Goal: Complete application form: Complete application form

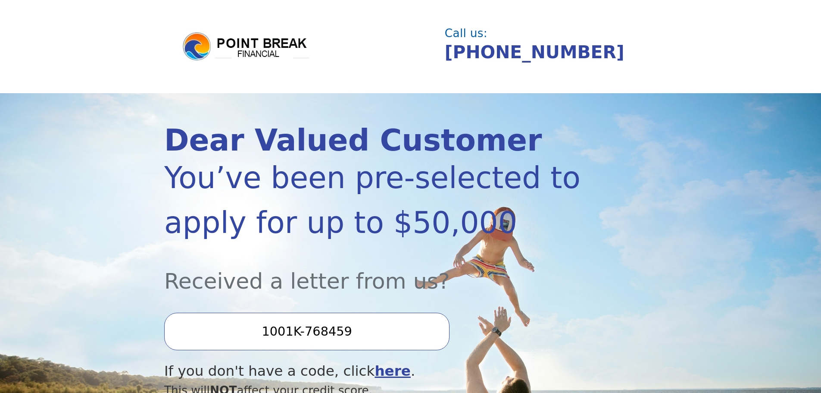
scroll to position [129, 0]
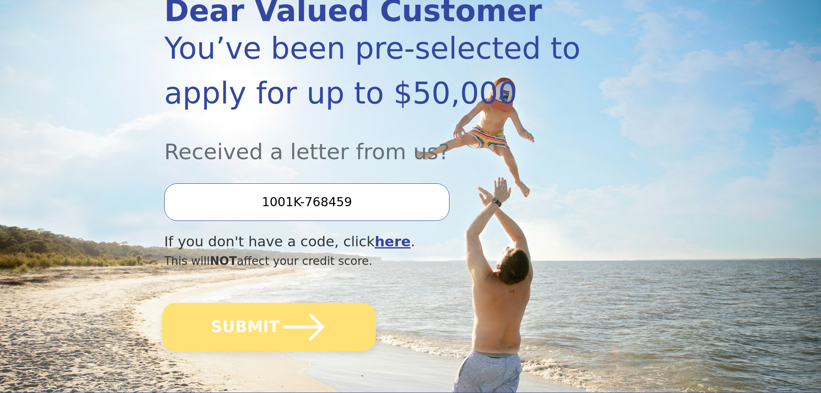
click at [292, 324] on icon "submit" at bounding box center [303, 326] width 47 height 47
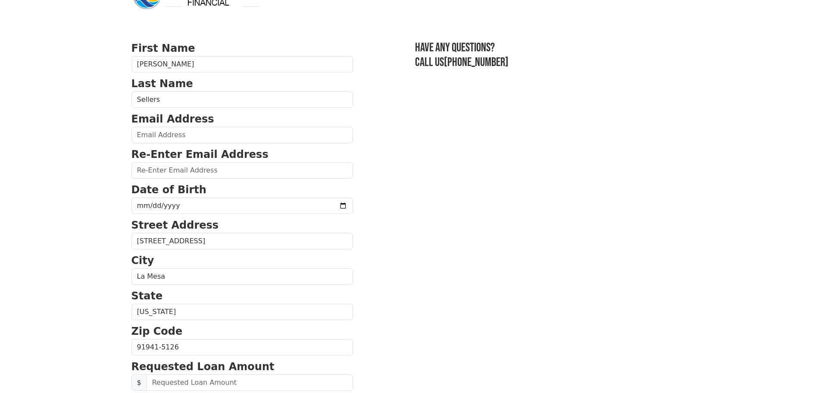
scroll to position [43, 0]
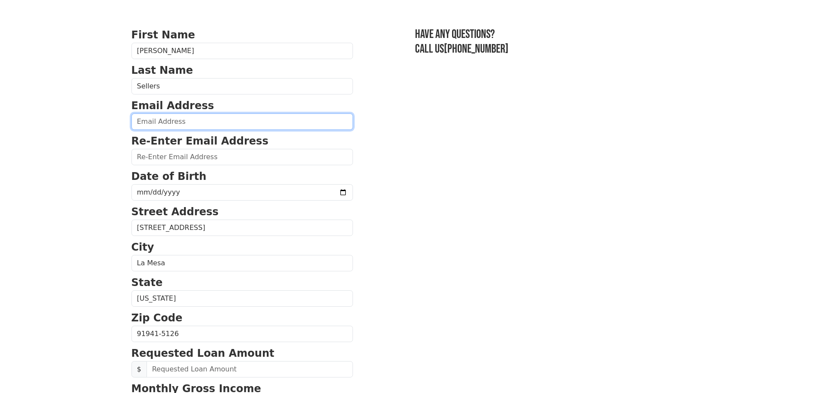
click at [188, 119] on input "email" at bounding box center [242, 121] width 222 height 16
type input "[EMAIL_ADDRESS][DOMAIN_NAME]"
type input "[PHONE_NUMBER]"
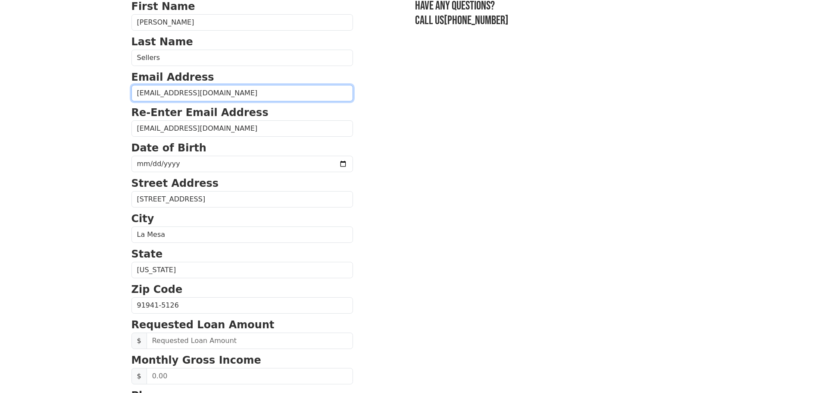
scroll to position [71, 0]
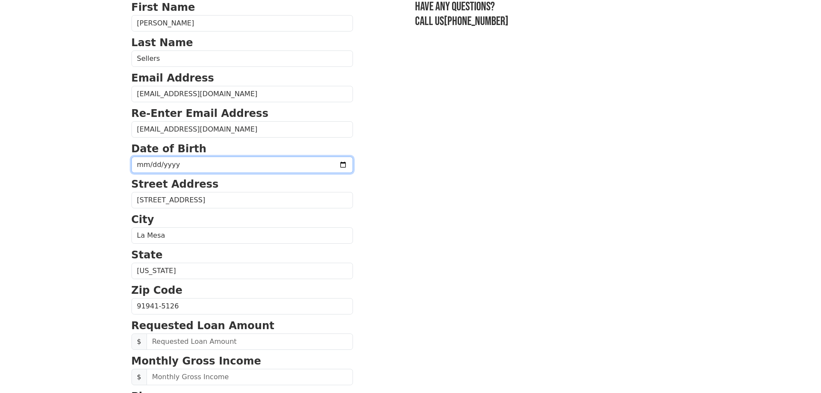
click at [183, 166] on input "date" at bounding box center [242, 164] width 222 height 16
type input "[DATE]"
click at [556, 218] on section "First Name [PERSON_NAME] Last Name Sellers Email Address [EMAIL_ADDRESS][DOMAIN…" at bounding box center [410, 307] width 559 height 615
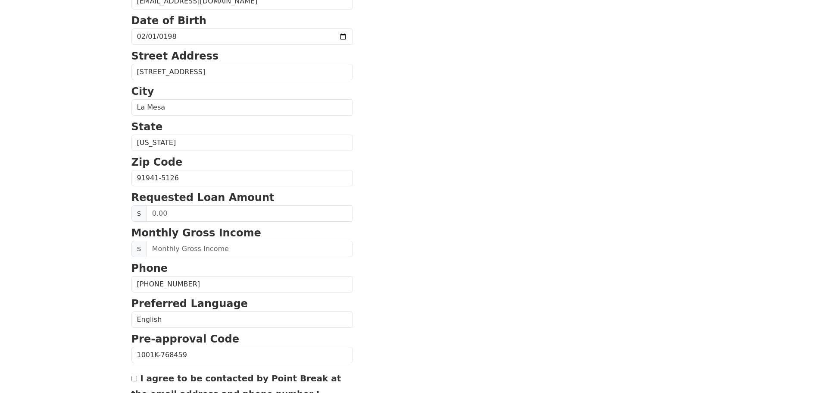
scroll to position [200, 0]
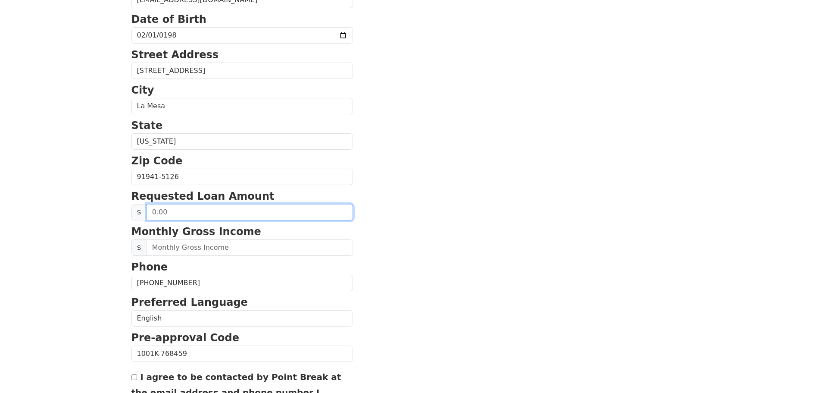
click at [196, 210] on input "text" at bounding box center [250, 212] width 206 height 16
type input "5,000.00"
click at [510, 217] on section "First Name [PERSON_NAME] Last Name Sellers Email Address [EMAIL_ADDRESS][DOMAIN…" at bounding box center [410, 177] width 559 height 615
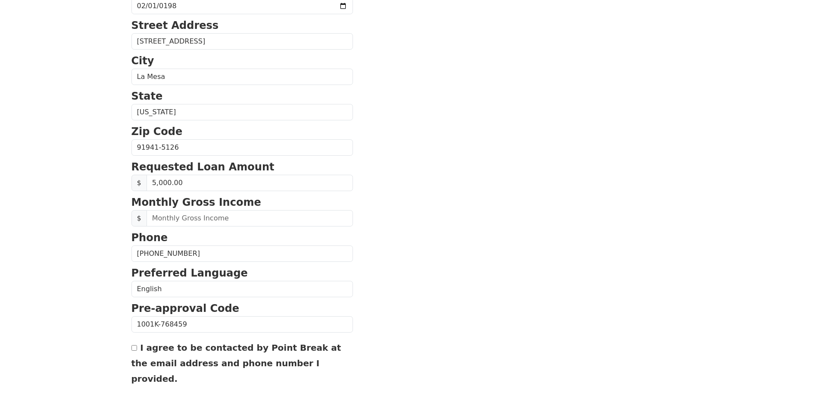
scroll to position [243, 0]
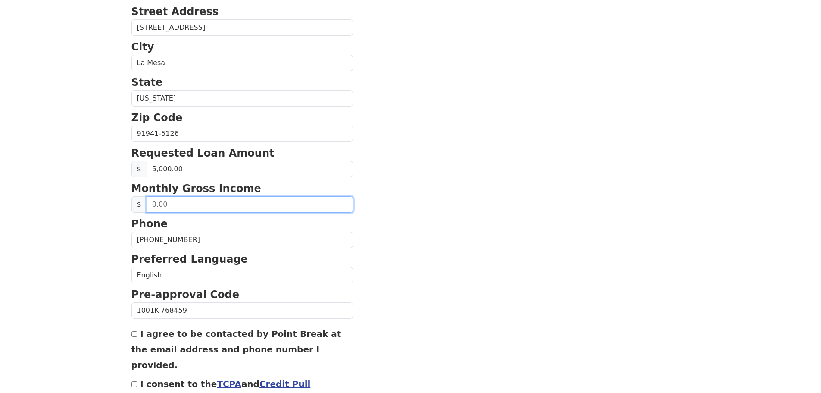
click at [206, 208] on input "text" at bounding box center [250, 204] width 206 height 16
type input "13,200.00"
click at [411, 188] on section "First Name [PERSON_NAME] Last Name Sellers Email Address [EMAIL_ADDRESS][DOMAIN…" at bounding box center [410, 134] width 559 height 615
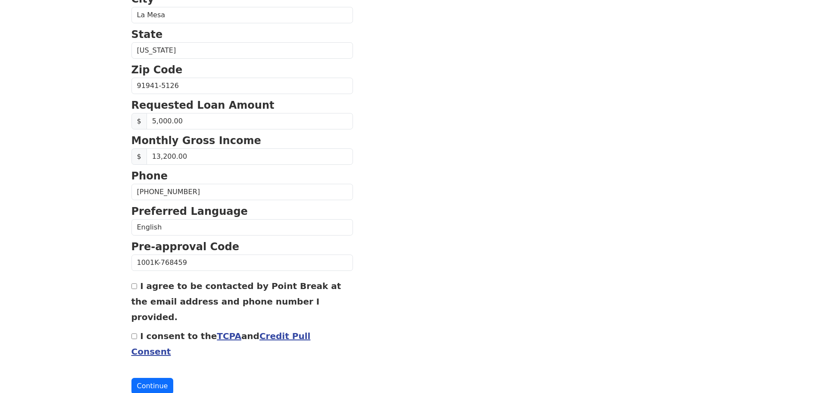
scroll to position [294, 0]
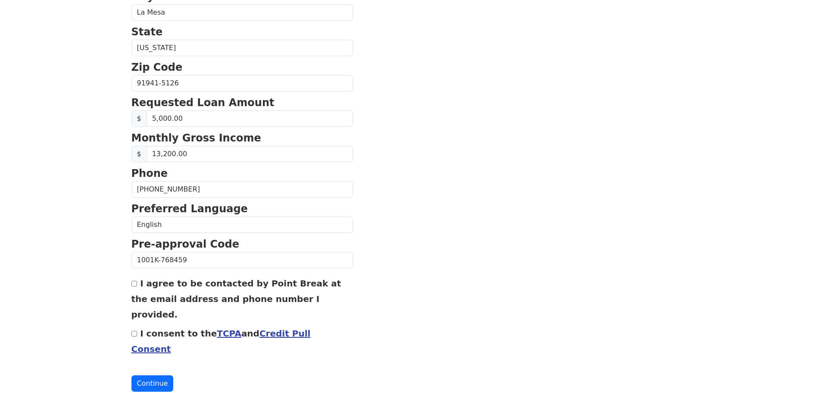
click at [135, 284] on input "I agree to be contacted by Point Break at the email address and phone number I …" at bounding box center [134, 284] width 6 height 6
checkbox input "true"
click at [155, 375] on button "Continue" at bounding box center [152, 383] width 42 height 16
click at [134, 331] on input "I consent to the TCPA and Credit Pull Consent" at bounding box center [134, 334] width 6 height 6
checkbox input "true"
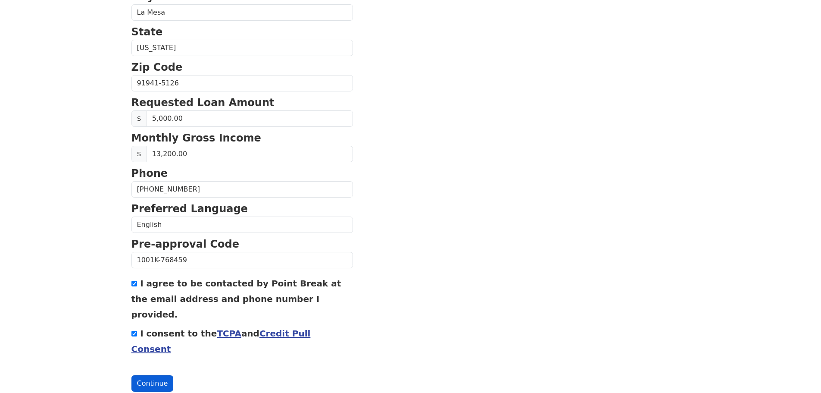
click at [154, 375] on button "Continue" at bounding box center [152, 383] width 42 height 16
